Goal: Information Seeking & Learning: Learn about a topic

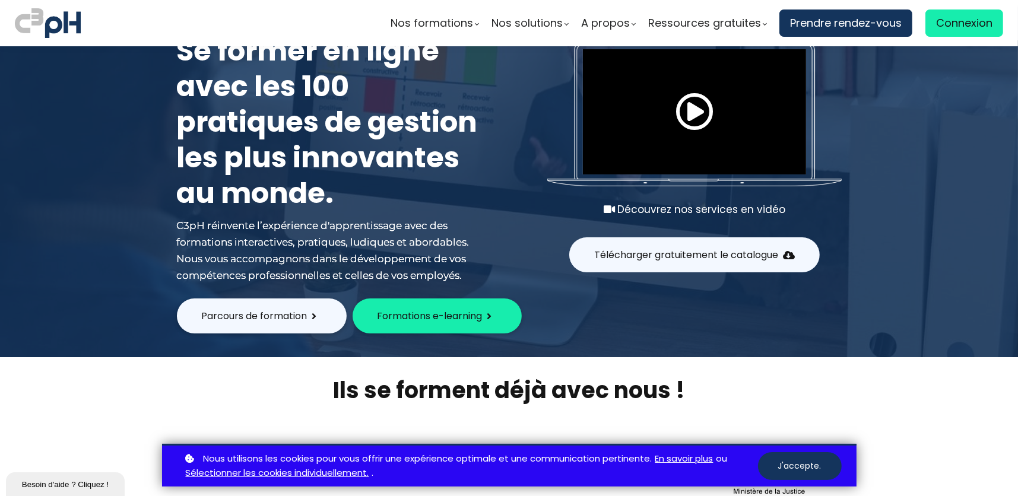
scroll to position [119, 0]
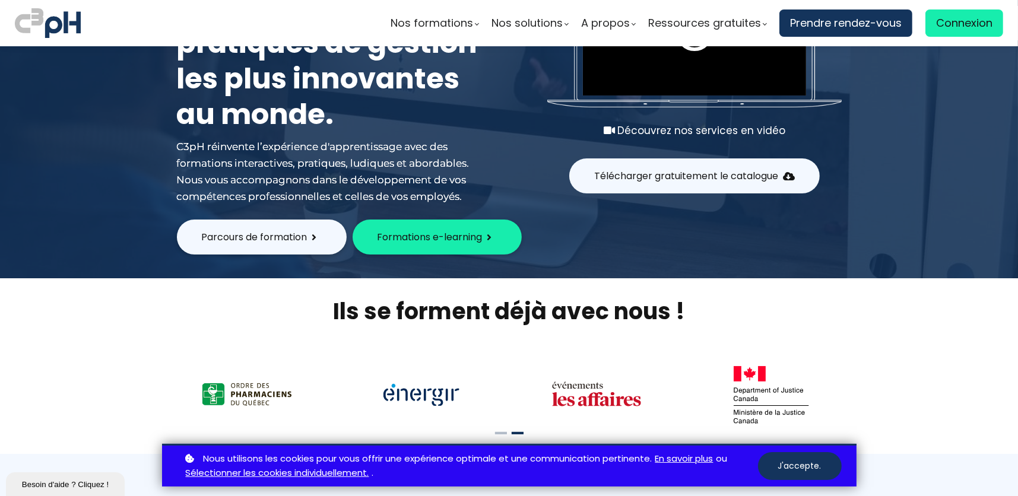
click at [413, 236] on span "Formations e-learning" at bounding box center [430, 237] width 105 height 15
